Goal: Share content: Share content

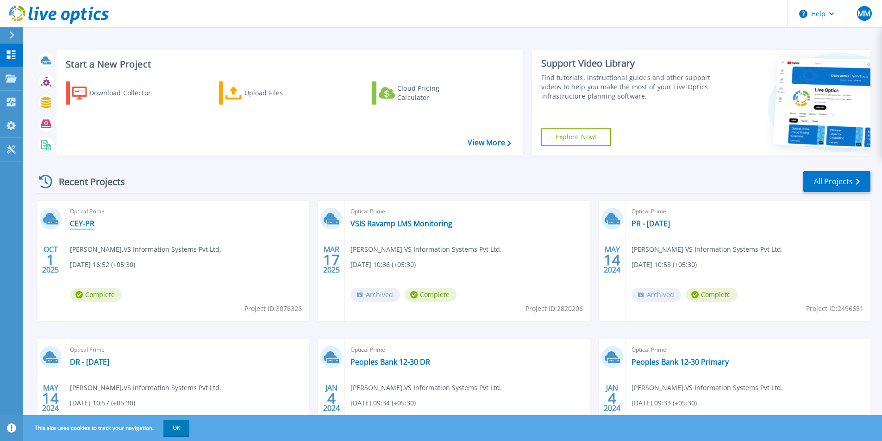
click at [87, 220] on link "CEY-PR" at bounding box center [82, 223] width 25 height 9
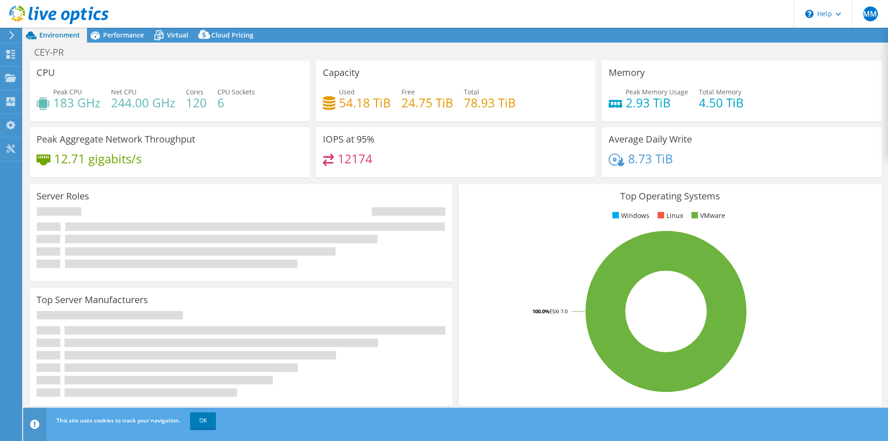
select select "USD"
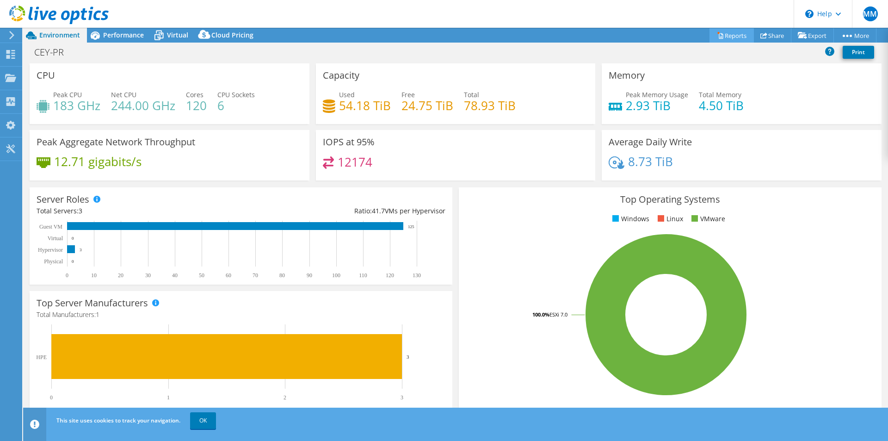
click at [727, 30] on link "Reports" at bounding box center [732, 35] width 44 height 14
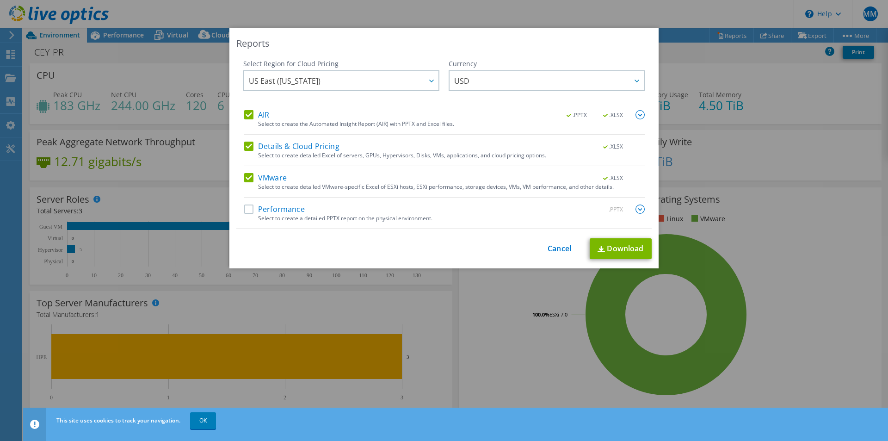
click at [245, 211] on label "Performance" at bounding box center [274, 209] width 61 height 9
click at [0, 0] on input "Performance" at bounding box center [0, 0] width 0 height 0
click at [612, 251] on link "Download" at bounding box center [621, 248] width 62 height 21
click at [561, 251] on link "Cancel" at bounding box center [560, 248] width 24 height 9
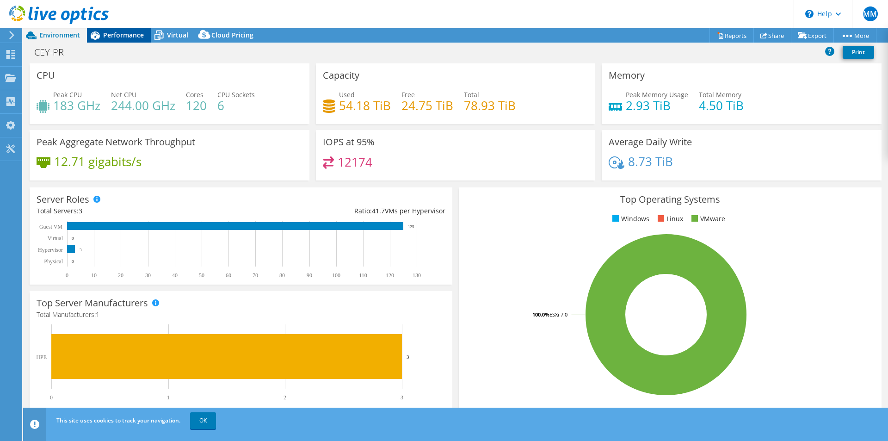
click at [127, 39] on div "Performance" at bounding box center [119, 35] width 64 height 15
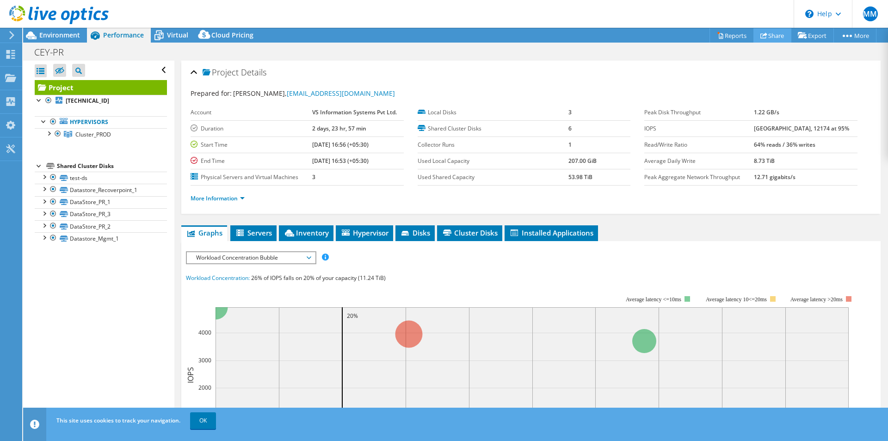
click at [770, 38] on link "Share" at bounding box center [773, 35] width 38 height 14
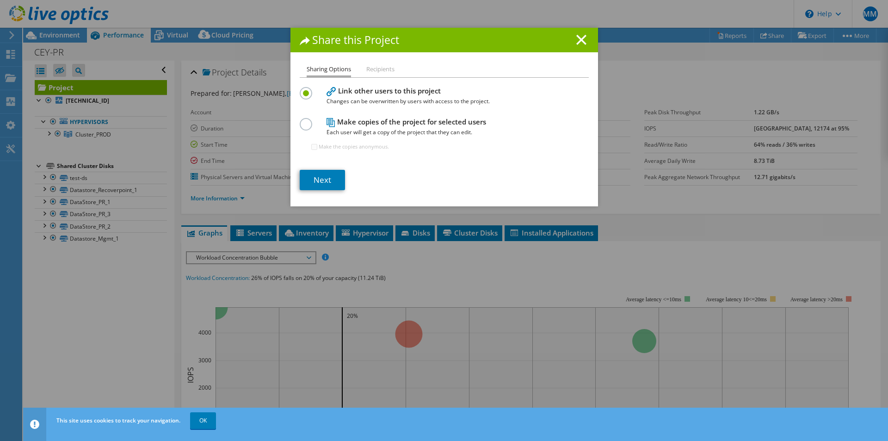
click at [383, 71] on li "Recipients" at bounding box center [380, 70] width 28 height 12
click at [319, 184] on link "Next" at bounding box center [322, 180] width 45 height 20
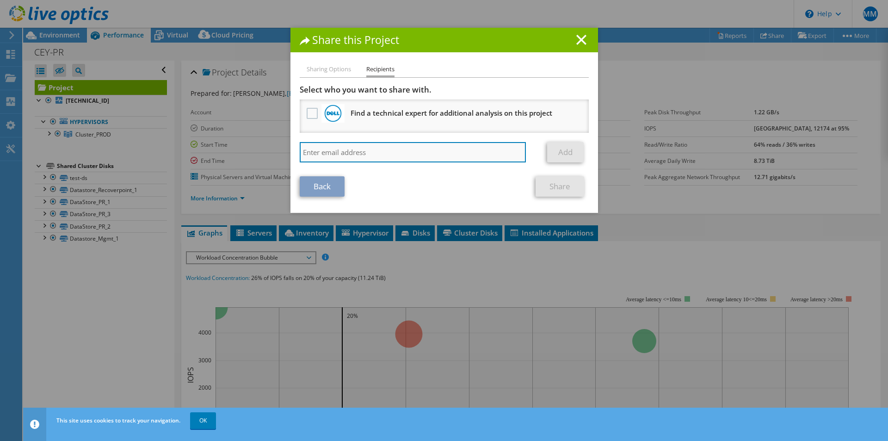
click at [371, 149] on input "search" at bounding box center [413, 152] width 227 height 20
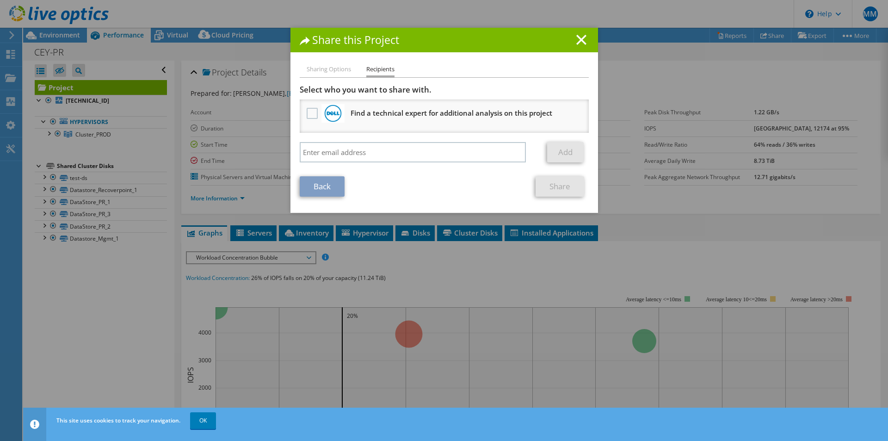
click at [572, 44] on h1 "Share this Project" at bounding box center [444, 40] width 289 height 11
click at [580, 40] on icon at bounding box center [582, 40] width 10 height 10
